Goal: Feedback & Contribution: Leave review/rating

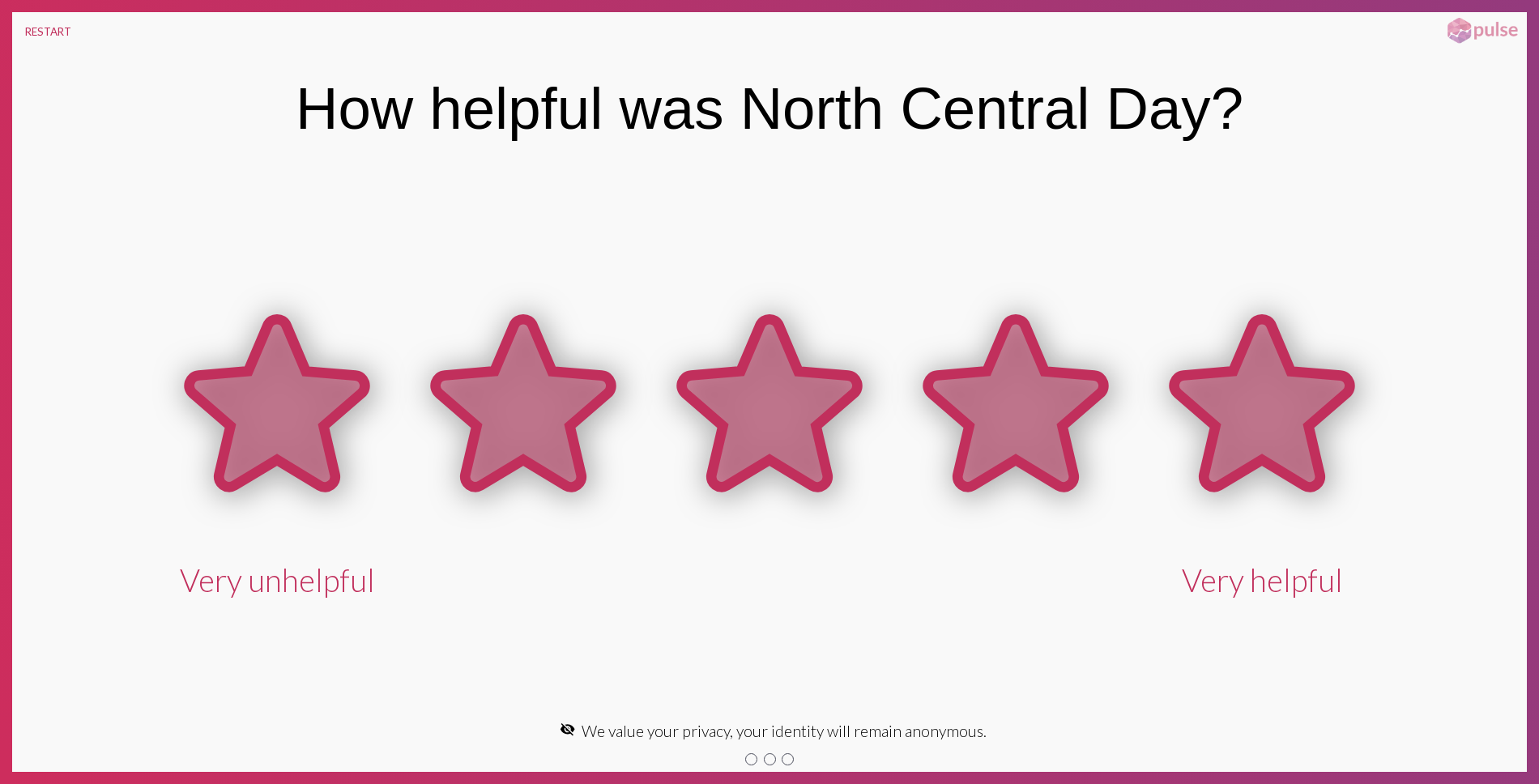
click at [1196, 350] on icon at bounding box center [1262, 406] width 246 height 246
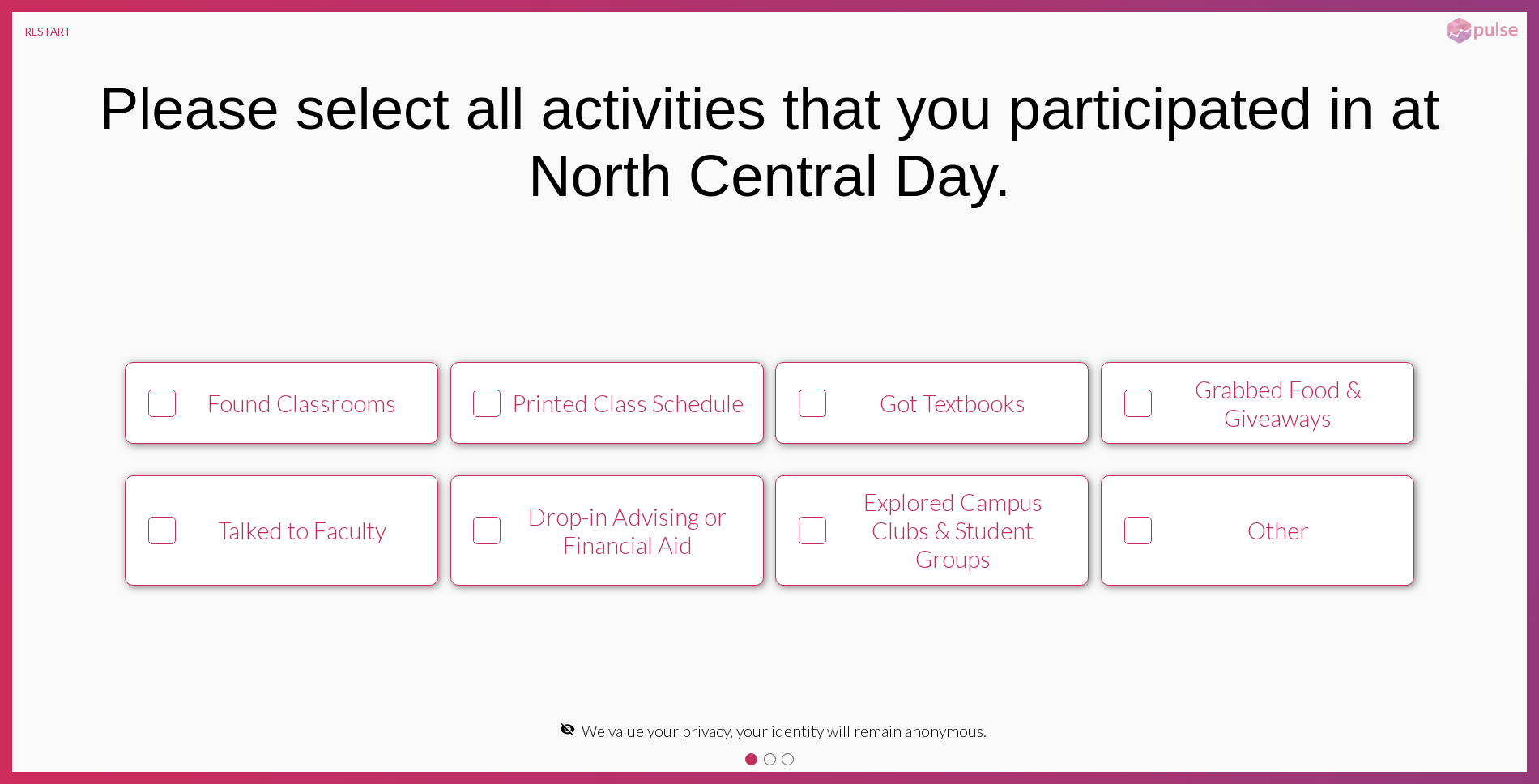
drag, startPoint x: 409, startPoint y: 447, endPoint x: 429, endPoint y: 445, distance: 20.1
click at [417, 444] on button "Found Classrooms" at bounding box center [282, 403] width 314 height 82
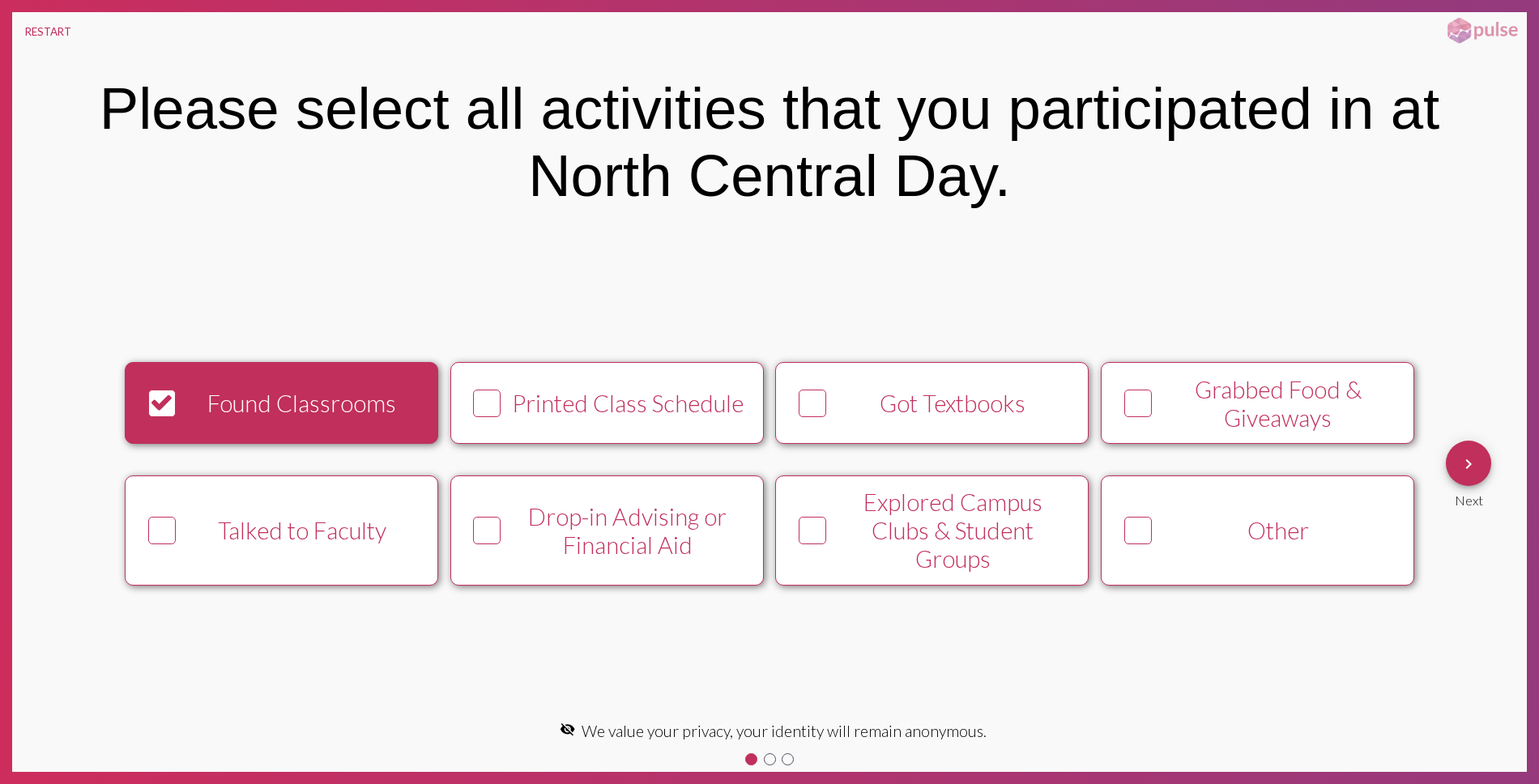
drag, startPoint x: 636, startPoint y: 452, endPoint x: 710, endPoint y: 452, distance: 74.0
click at [642, 444] on button "Printed Class Schedule" at bounding box center [607, 403] width 314 height 82
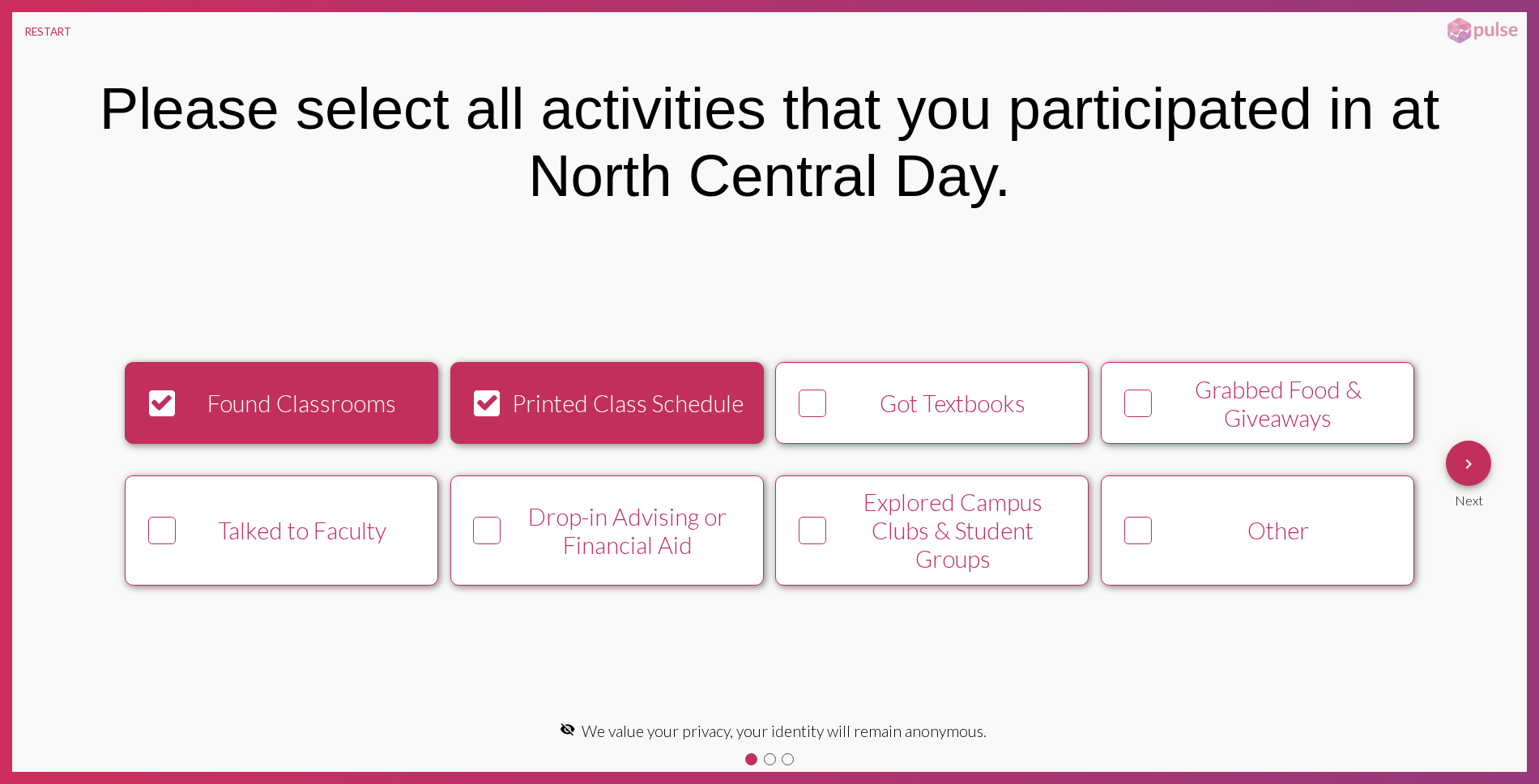
drag, startPoint x: 953, startPoint y: 459, endPoint x: 1052, endPoint y: 449, distance: 99.5
click at [954, 459] on div "Found Classrooms Printed Class Schedule Got Textbooks Grabbed Food & Giveaways …" at bounding box center [770, 474] width 1340 height 255
drag, startPoint x: 1181, startPoint y: 446, endPoint x: 1046, endPoint y: 442, distance: 135.1
click at [1180, 432] on div "Grabbed Food & Giveaways" at bounding box center [1278, 403] width 240 height 57
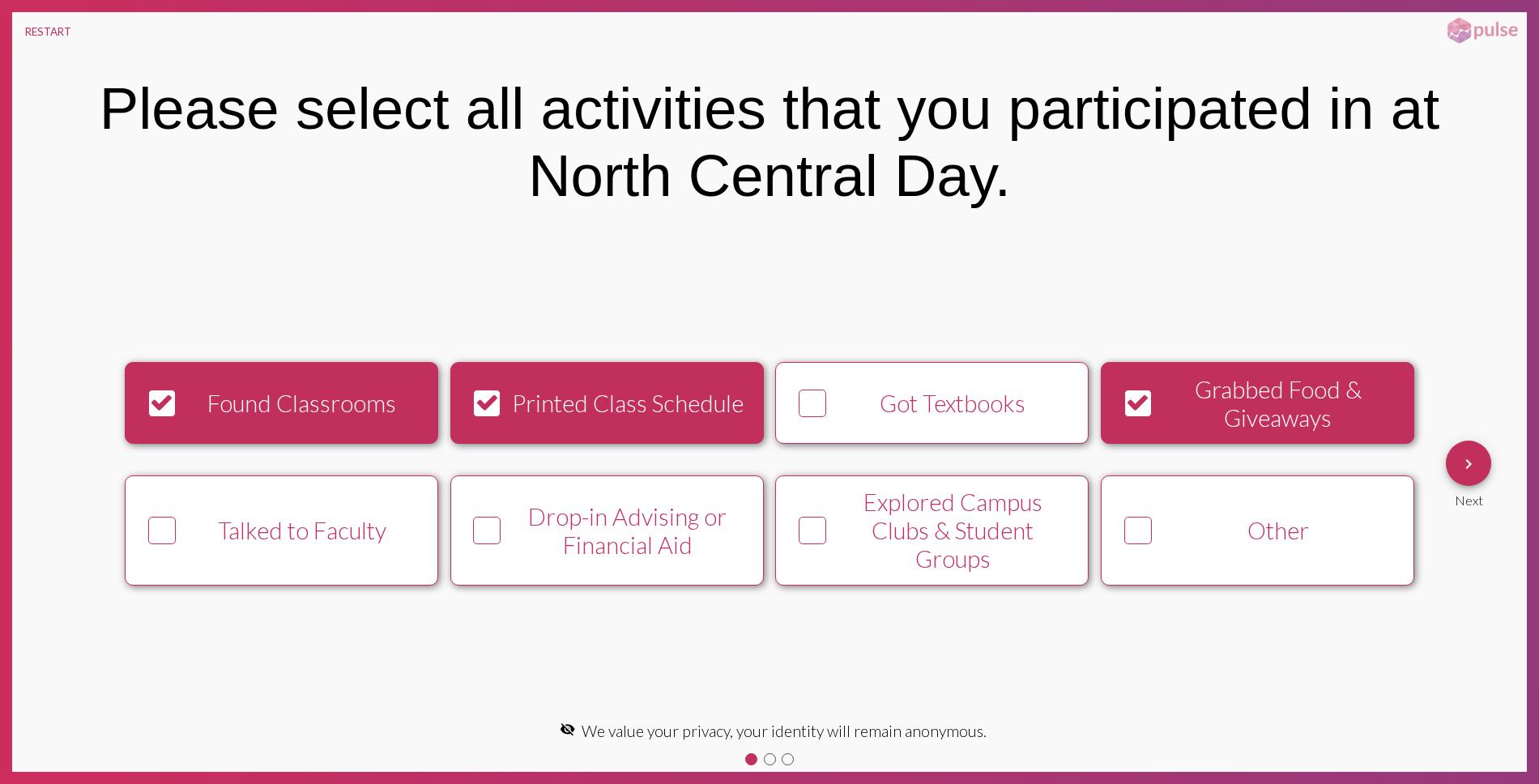
drag, startPoint x: 999, startPoint y: 443, endPoint x: 1155, endPoint y: 515, distance: 171.8
click at [1006, 444] on button "Got Textbooks" at bounding box center [932, 403] width 314 height 82
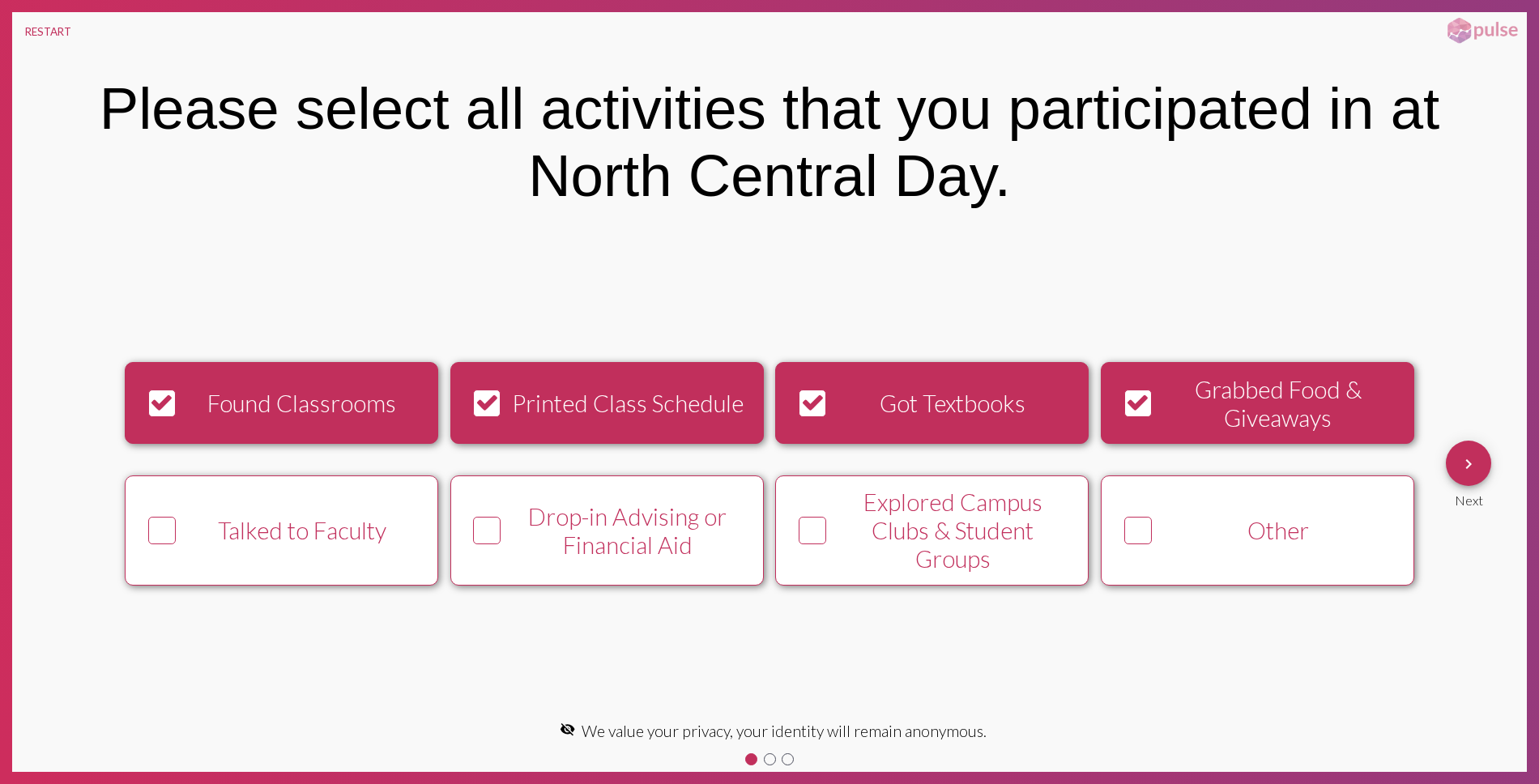
drag, startPoint x: 1155, startPoint y: 515, endPoint x: 1138, endPoint y: 521, distance: 18.0
click at [1154, 515] on div at bounding box center [1137, 531] width 41 height 41
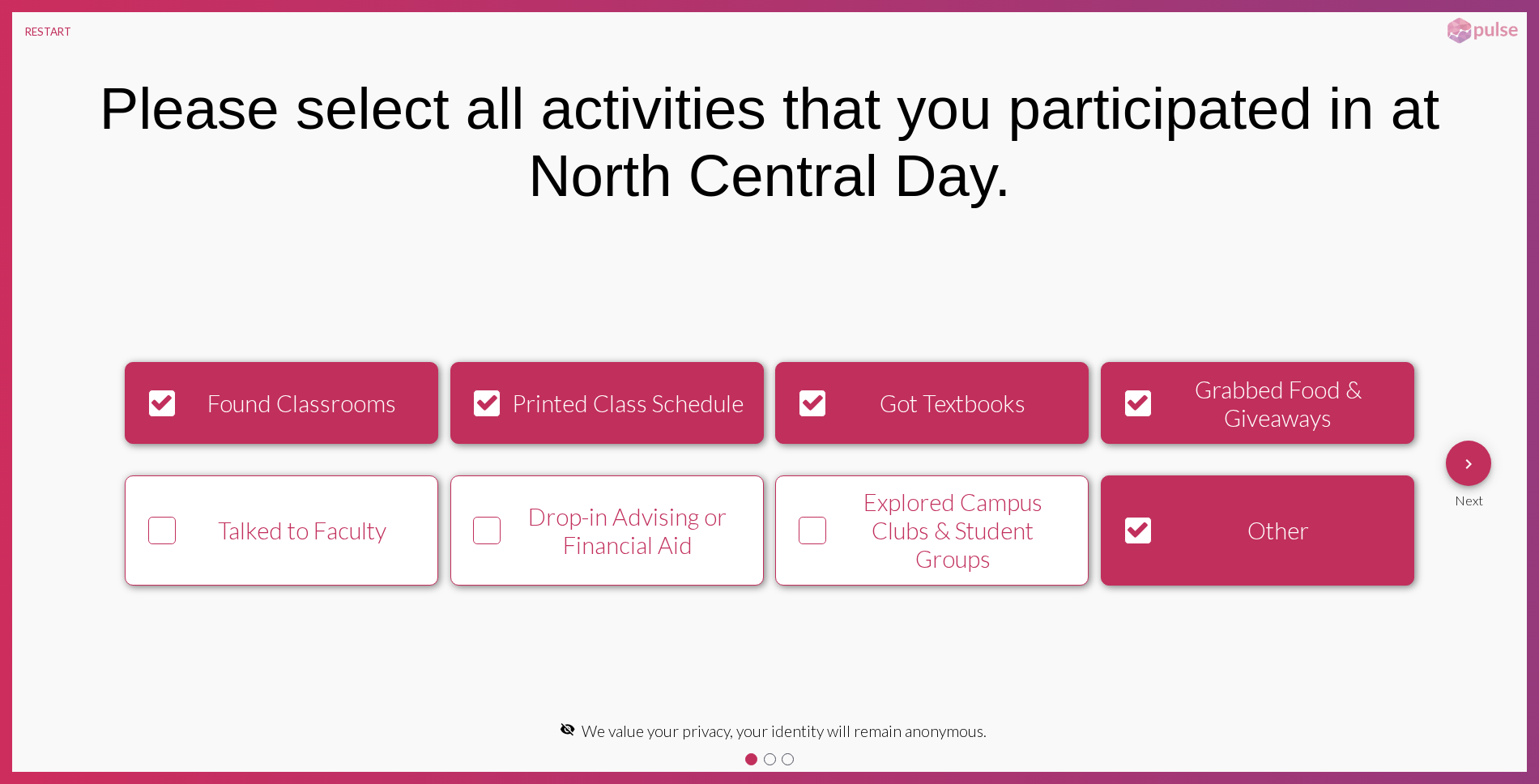
drag, startPoint x: 1003, startPoint y: 556, endPoint x: 841, endPoint y: 557, distance: 162.0
click at [1000, 556] on div "Explored Campus Clubs & Student Groups" at bounding box center [952, 530] width 240 height 85
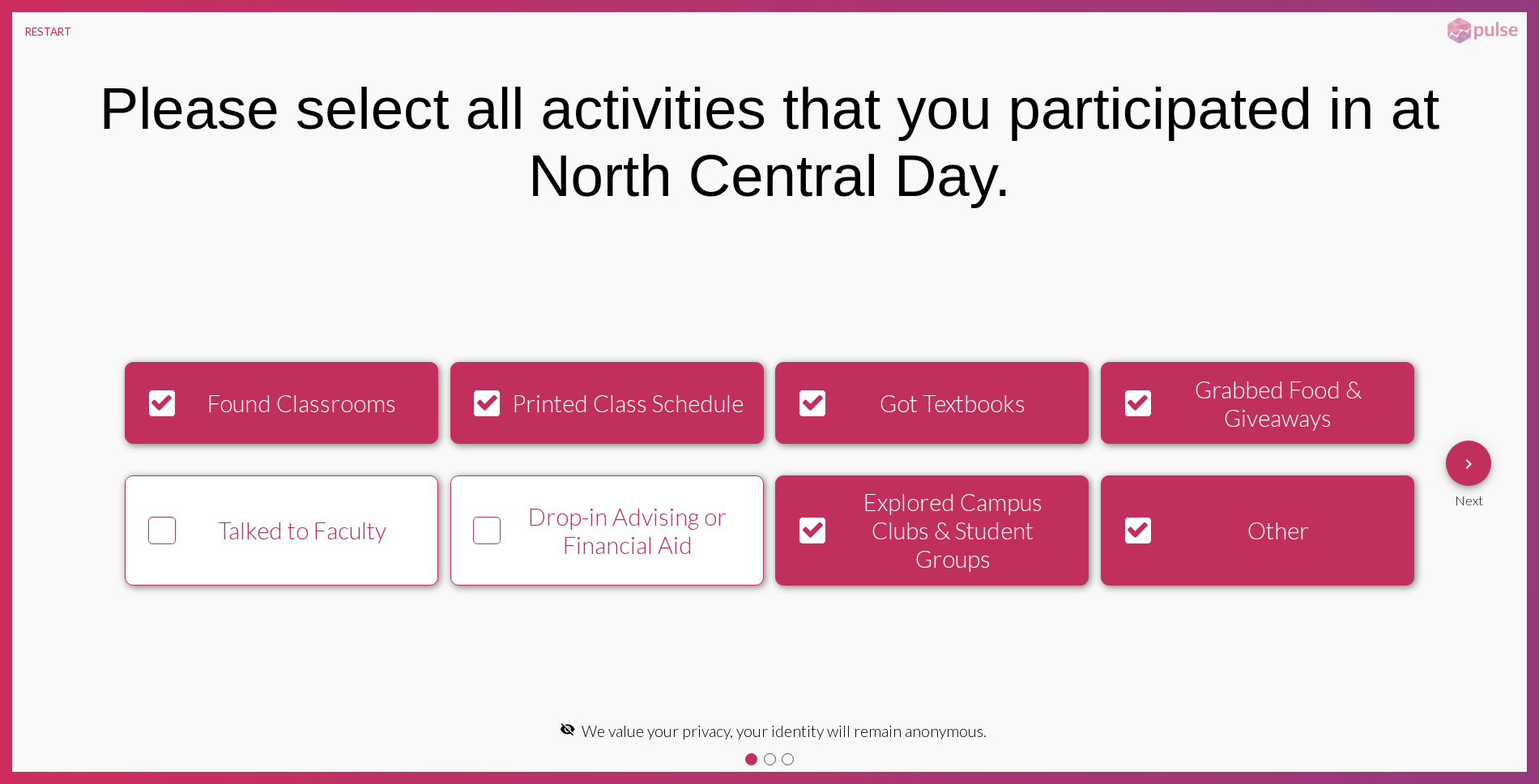
drag, startPoint x: 735, startPoint y: 542, endPoint x: 562, endPoint y: 533, distance: 173.2
click at [730, 542] on div "Drop-in Advising or Financial Aid" at bounding box center [627, 531] width 240 height 57
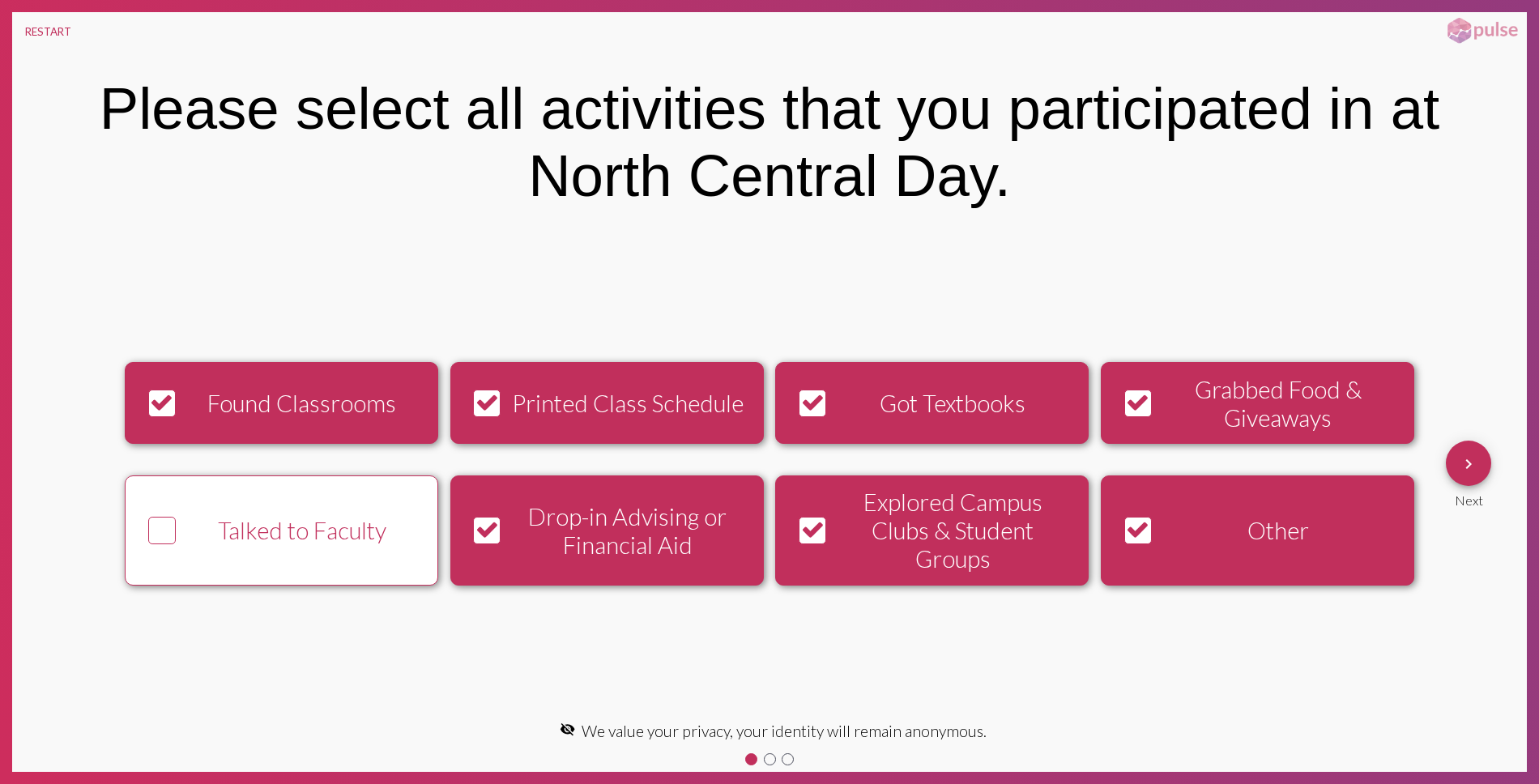
click at [346, 516] on div "Talked to Faculty" at bounding box center [302, 530] width 240 height 28
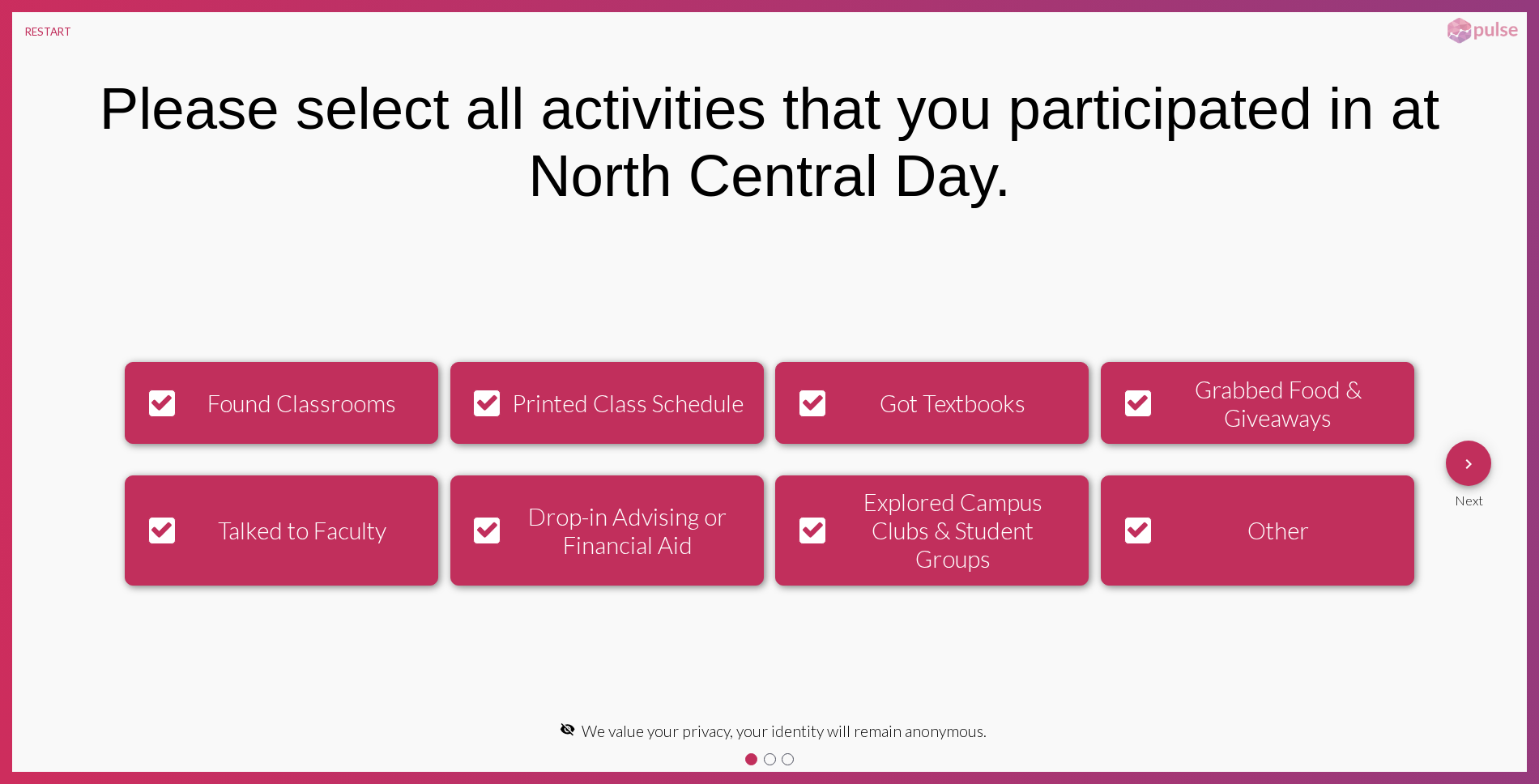
click at [1458, 449] on div "keyboard_arrow_right Next" at bounding box center [1469, 474] width 46 height 67
click at [1459, 449] on span "keyboard_arrow_right" at bounding box center [1468, 463] width 19 height 46
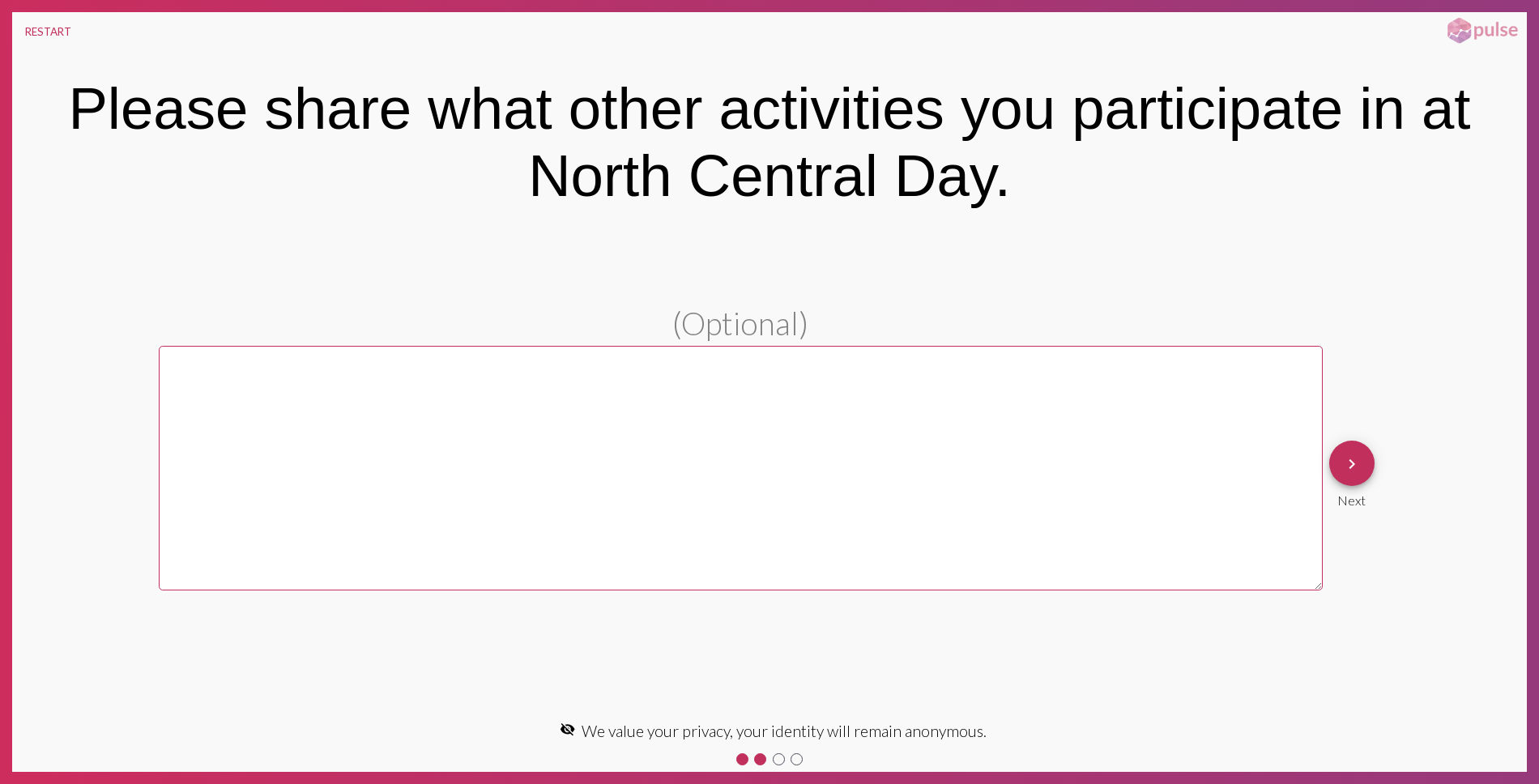
click at [1363, 468] on button "keyboard_arrow_right" at bounding box center [1352, 463] width 46 height 46
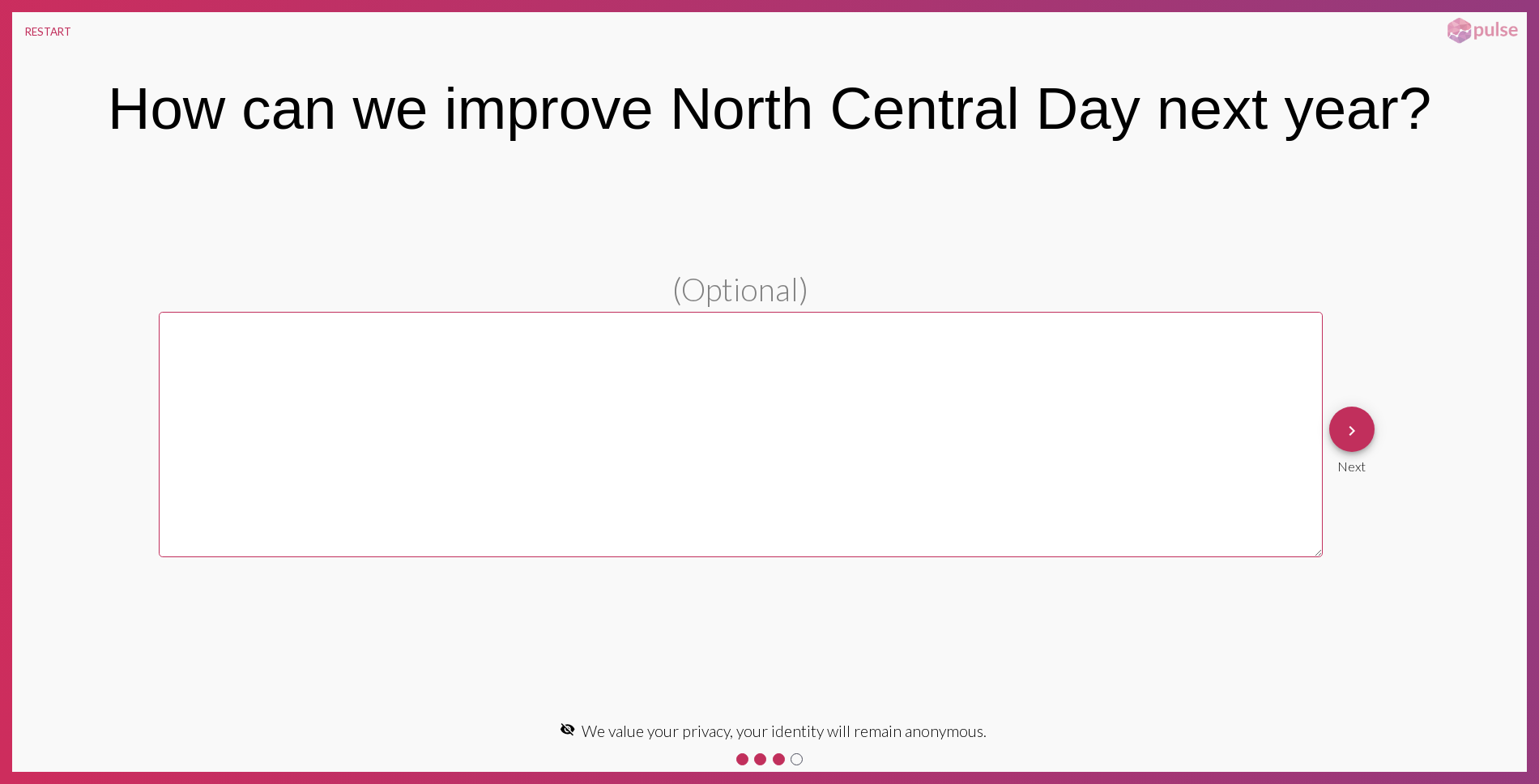
click at [1358, 441] on span "keyboard_arrow_right" at bounding box center [1351, 429] width 19 height 46
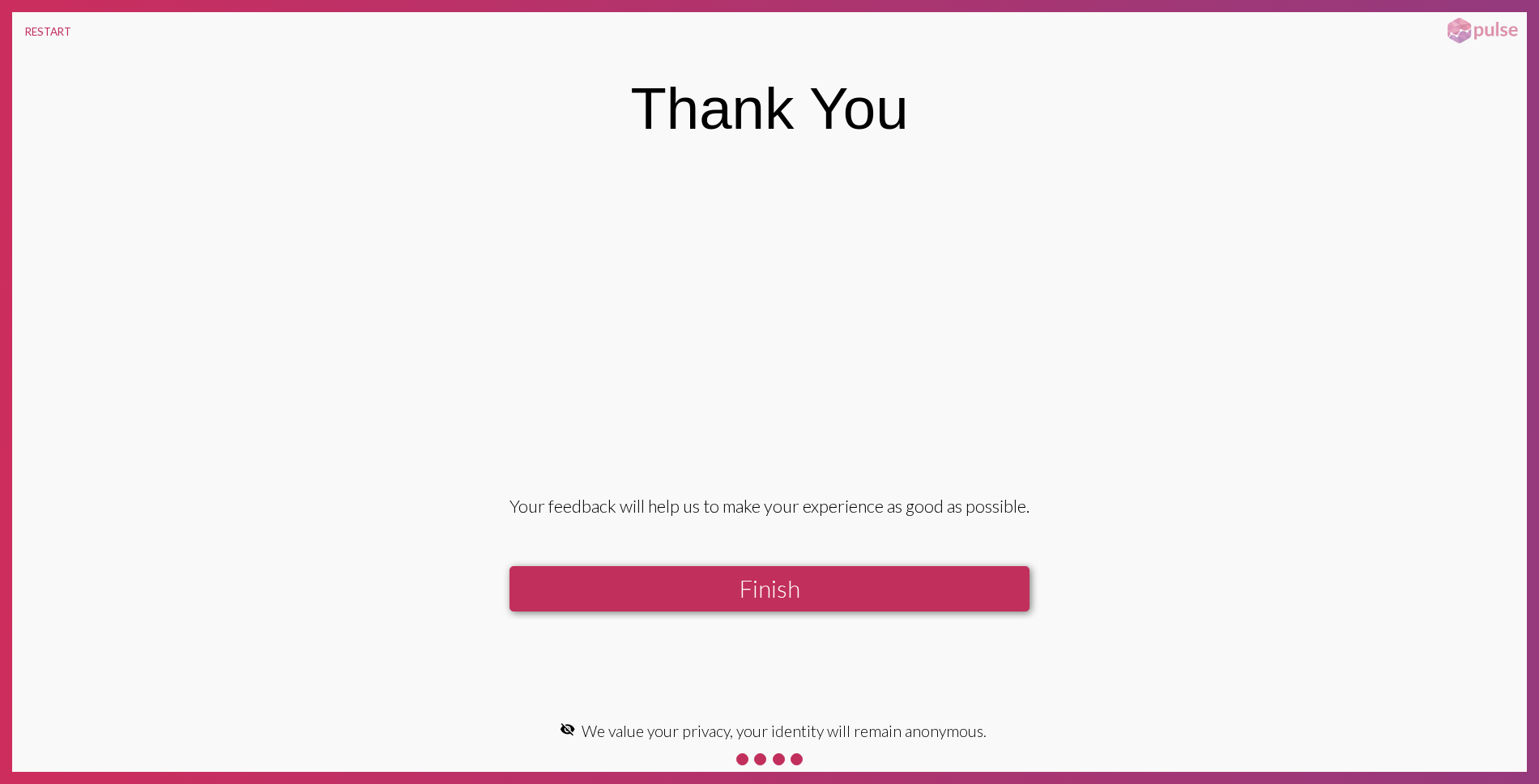
click at [920, 574] on button "Finish" at bounding box center [770, 589] width 520 height 46
